Goal: Transaction & Acquisition: Purchase product/service

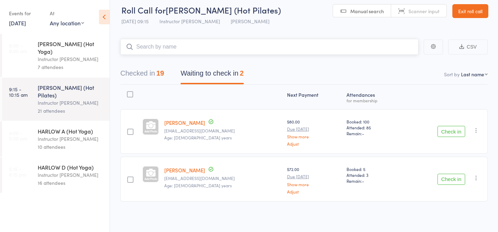
click at [137, 75] on button "Checked in 19" at bounding box center [142, 75] width 44 height 18
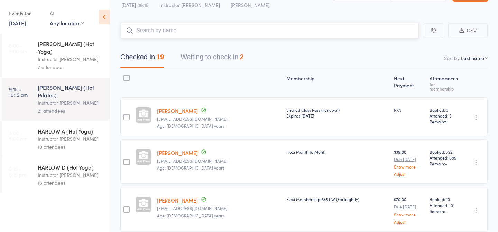
scroll to position [21, 0]
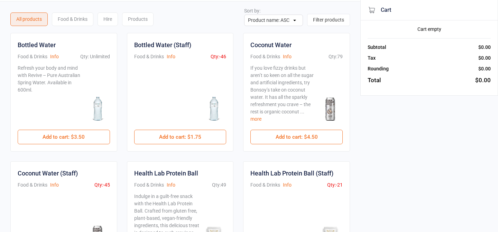
scroll to position [24, 0]
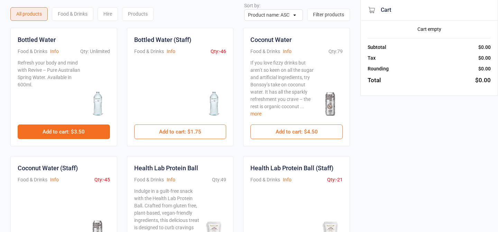
click at [92, 130] on button "Add to cart : $3.50" at bounding box center [64, 131] width 92 height 15
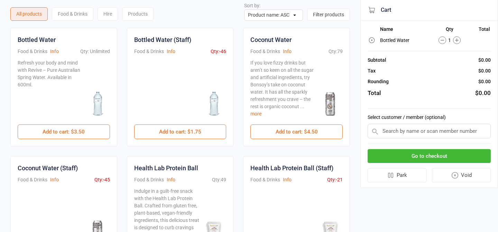
click at [430, 156] on button "Go to checkout" at bounding box center [429, 156] width 123 height 14
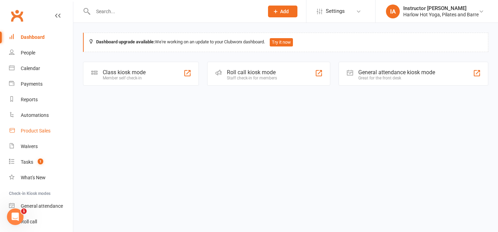
click at [40, 132] on div "Product Sales" at bounding box center [36, 131] width 30 height 6
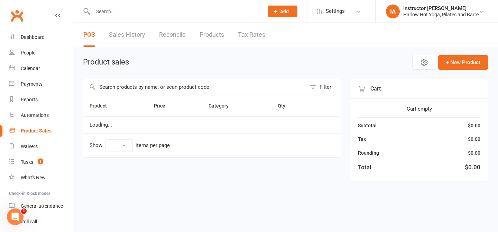
select select "10"
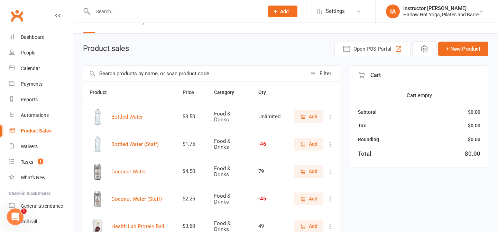
scroll to position [14, 0]
click at [314, 117] on span "Add" at bounding box center [313, 116] width 9 height 8
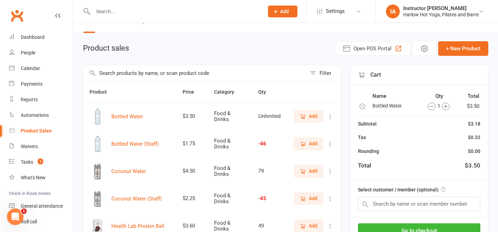
scroll to position [54, 0]
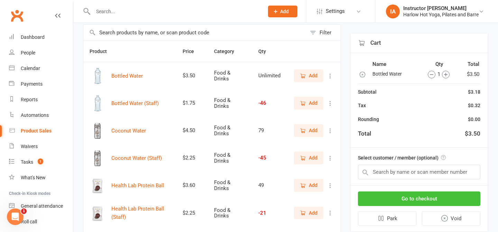
click at [433, 200] on button "Go to checkout" at bounding box center [419, 198] width 123 height 15
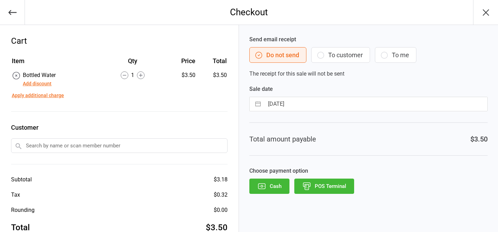
click at [333, 188] on button "POS Terminal" at bounding box center [325, 185] width 60 height 15
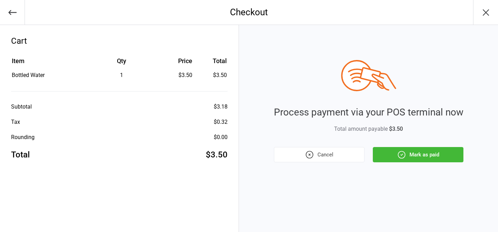
click at [394, 150] on button "Mark as paid" at bounding box center [418, 154] width 91 height 15
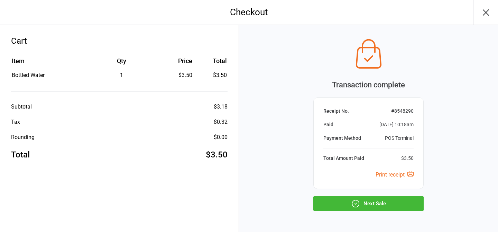
click at [354, 202] on icon "button" at bounding box center [355, 203] width 9 height 9
